Goal: Task Accomplishment & Management: Use online tool/utility

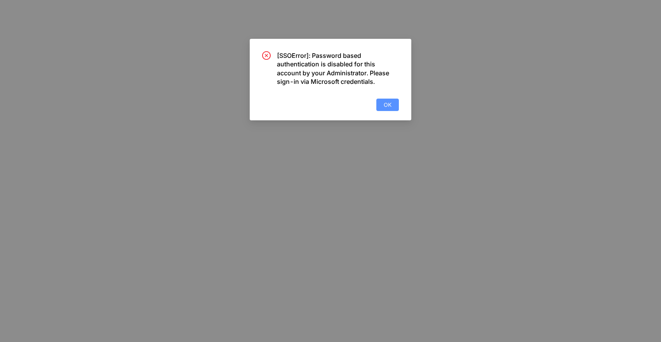
click at [387, 102] on span "OK" at bounding box center [388, 105] width 8 height 9
click at [386, 104] on span "OK" at bounding box center [388, 105] width 8 height 9
